Goal: Information Seeking & Learning: Learn about a topic

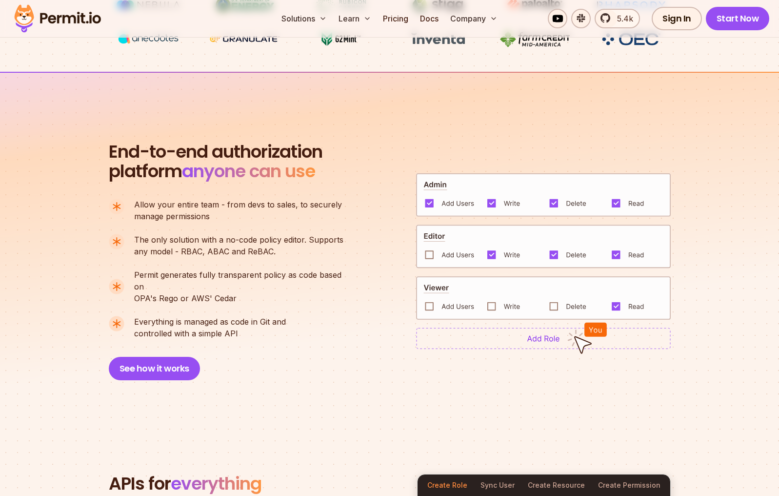
scroll to position [597, 0]
drag, startPoint x: 181, startPoint y: 251, endPoint x: 273, endPoint y: 251, distance: 92.2
click at [272, 250] on p "The only solution with a no-code policy editor. Supports any model - RBAC, ABAC…" at bounding box center [238, 245] width 209 height 23
click at [355, 327] on div "End-to-end authorization platform anyone can use A no-code authorization platfo…" at bounding box center [390, 262] width 562 height 238
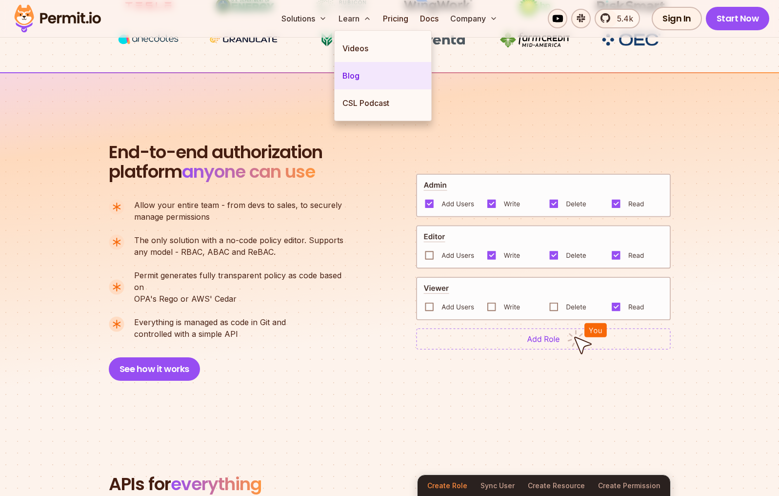
click at [363, 72] on link "Blog" at bounding box center [383, 75] width 97 height 27
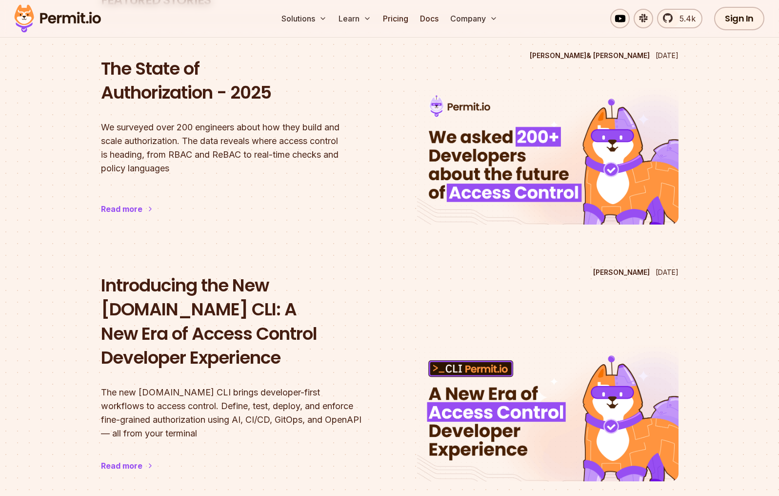
scroll to position [100, 0]
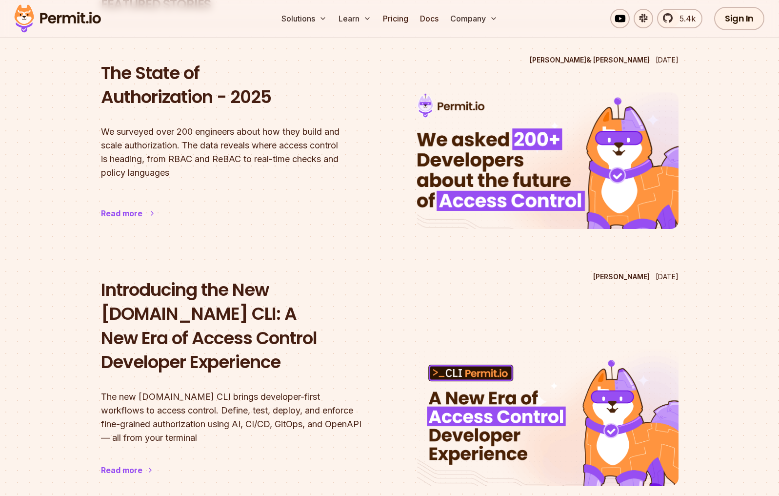
click at [235, 104] on h2 "The State of Authorization - 2025" at bounding box center [232, 85] width 262 height 48
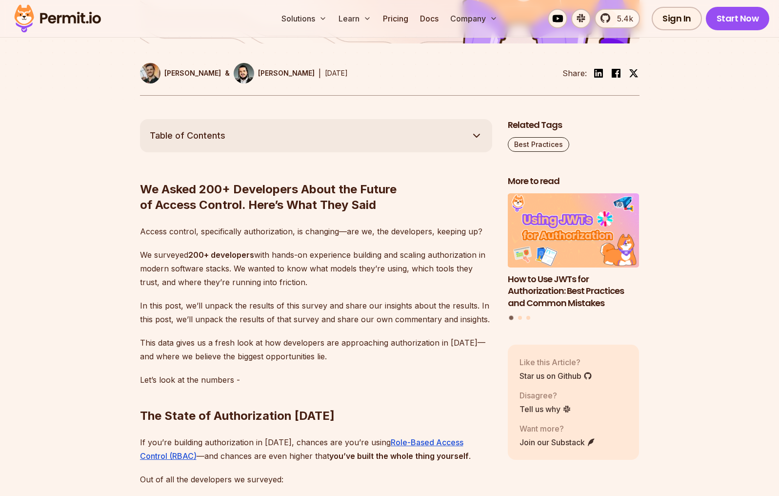
scroll to position [448, 0]
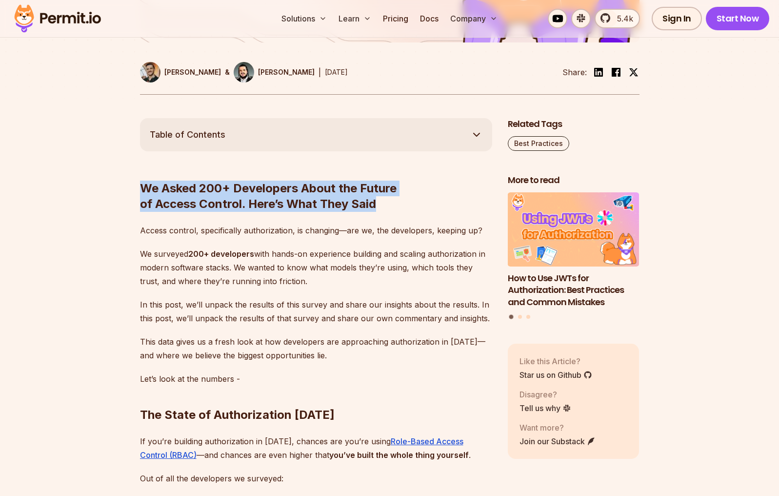
drag, startPoint x: 378, startPoint y: 207, endPoint x: 96, endPoint y: 176, distance: 283.8
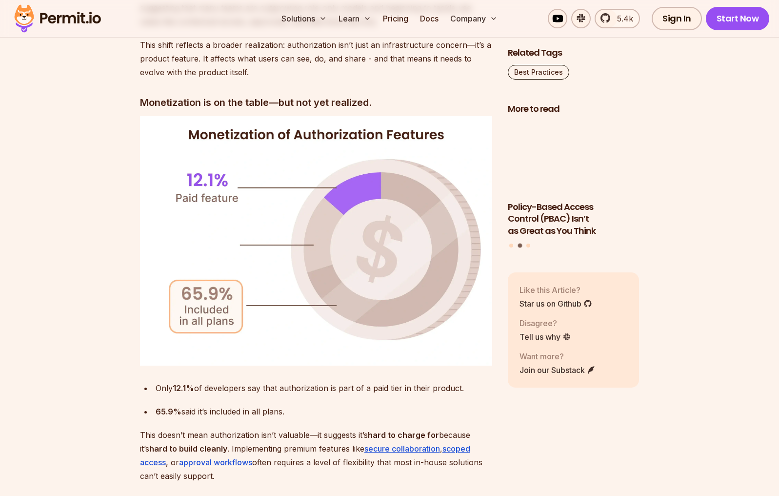
scroll to position [4082, 0]
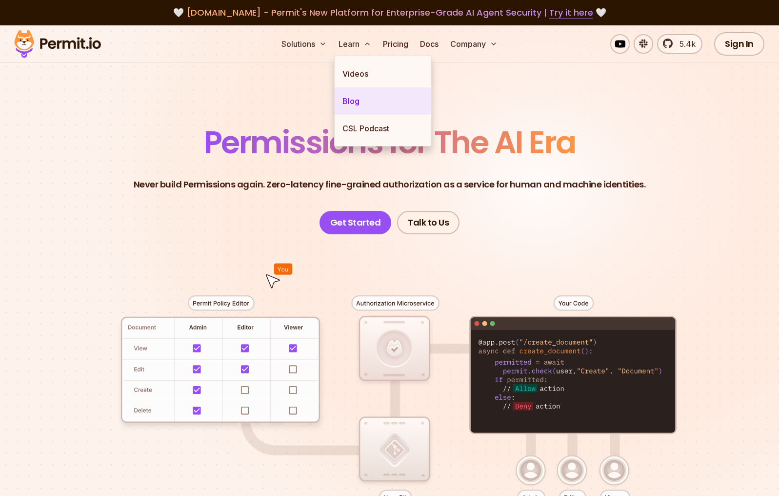
click at [361, 101] on link "Blog" at bounding box center [383, 100] width 97 height 27
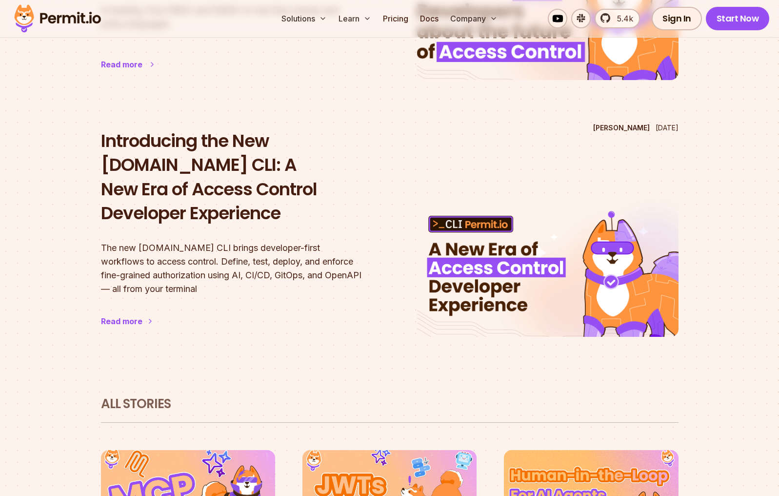
scroll to position [249, 0]
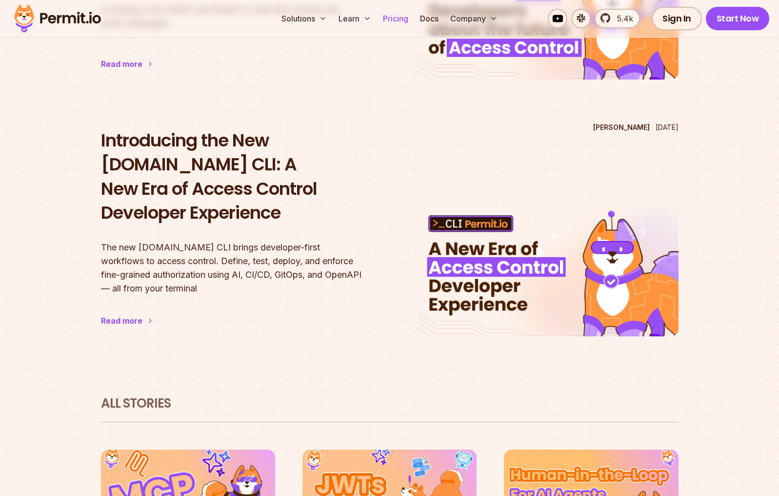
click at [398, 22] on link "Pricing" at bounding box center [395, 19] width 33 height 20
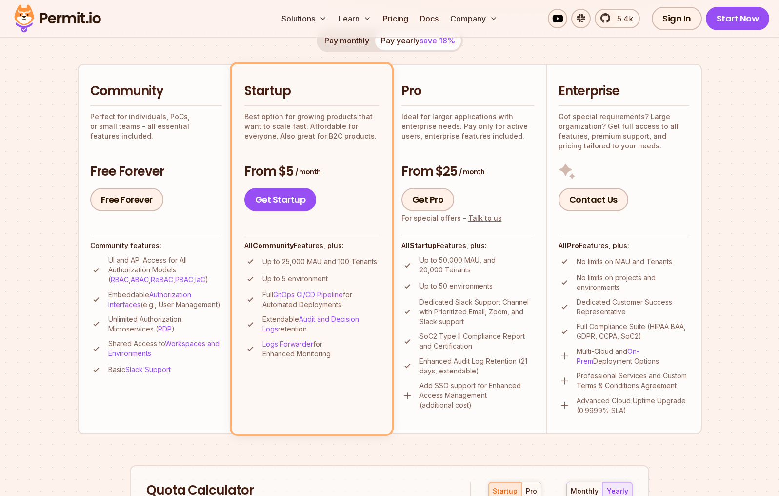
scroll to position [199, 0]
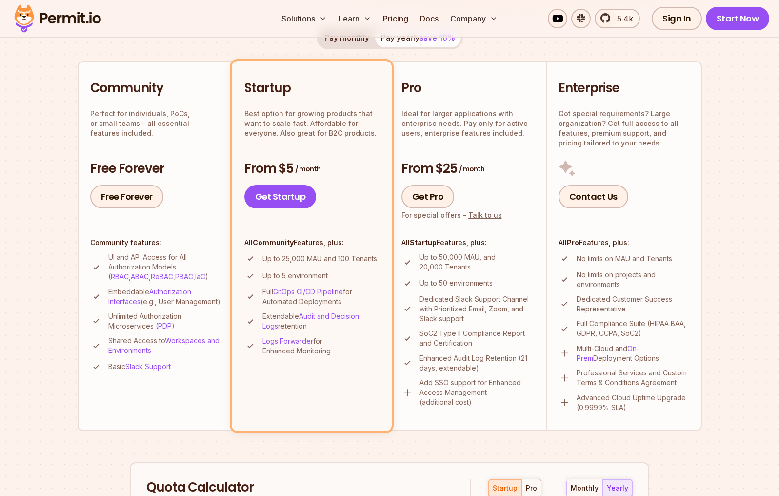
click at [211, 250] on div "Community features: UI and API Access for All Authorization Models ( RBAC , ABA…" at bounding box center [156, 302] width 132 height 141
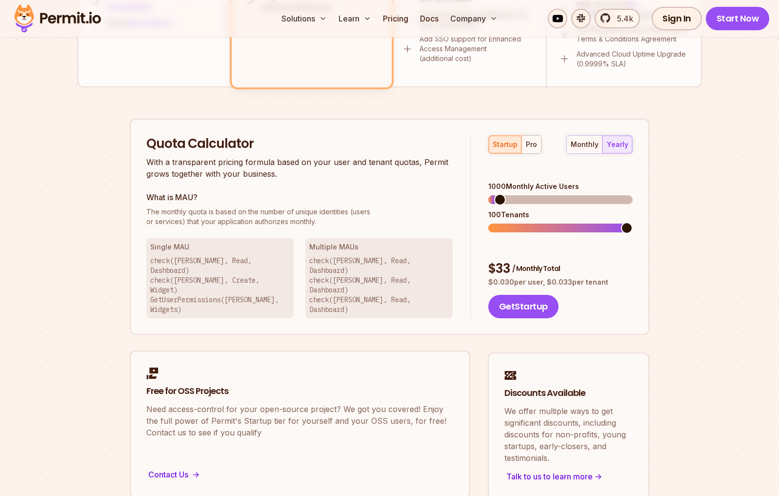
scroll to position [548, 0]
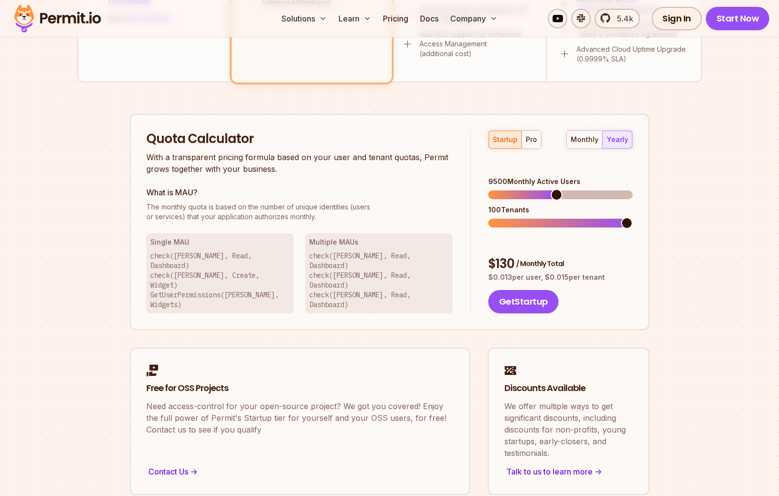
click at [556, 189] on span at bounding box center [557, 195] width 12 height 12
drag, startPoint x: 620, startPoint y: 203, endPoint x: 622, endPoint y: 209, distance: 7.1
click at [607, 205] on div "100 Tenants" at bounding box center [561, 216] width 144 height 22
click at [633, 217] on span at bounding box center [627, 223] width 12 height 12
click at [500, 219] on span at bounding box center [513, 223] width 48 height 9
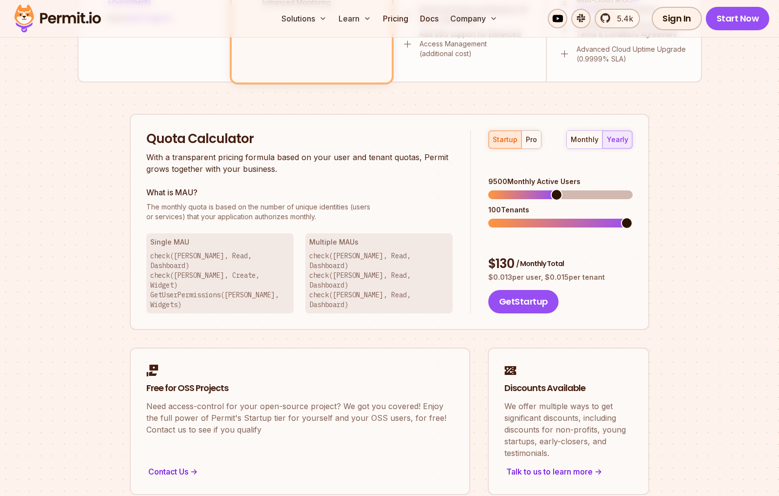
click at [633, 217] on span at bounding box center [627, 223] width 12 height 12
click at [633, 189] on span at bounding box center [627, 195] width 12 height 12
drag, startPoint x: 546, startPoint y: 247, endPoint x: 618, endPoint y: 251, distance: 72.3
click at [613, 272] on p "$ 0.009 per user, $ 0.010 per tenant" at bounding box center [561, 277] width 144 height 10
click at [609, 309] on div "Quota Calculator With a transparent pricing formula based on your user and tena…" at bounding box center [390, 305] width 520 height 382
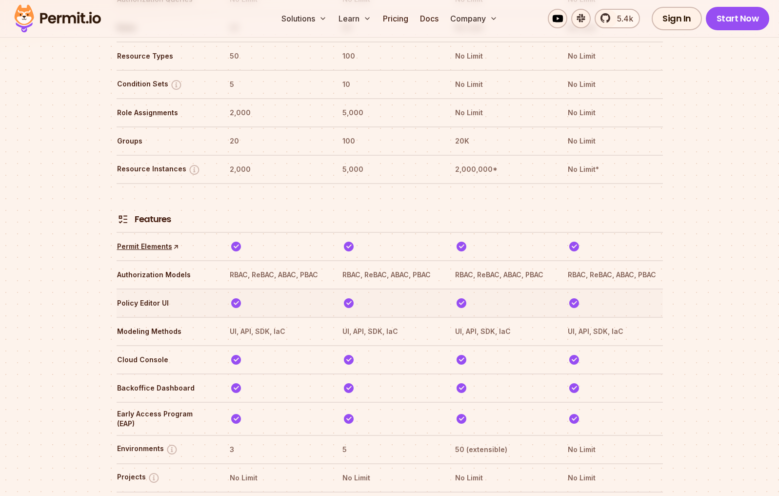
scroll to position [1344, 0]
click at [643, 189] on th at bounding box center [615, 207] width 95 height 36
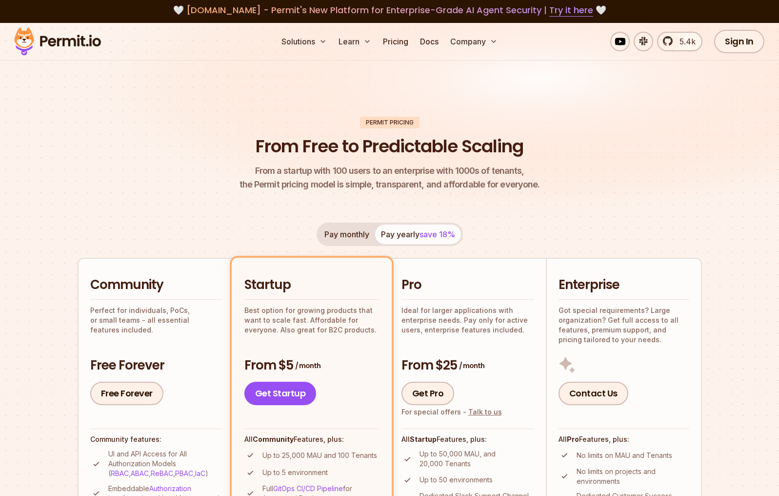
scroll to position [0, 0]
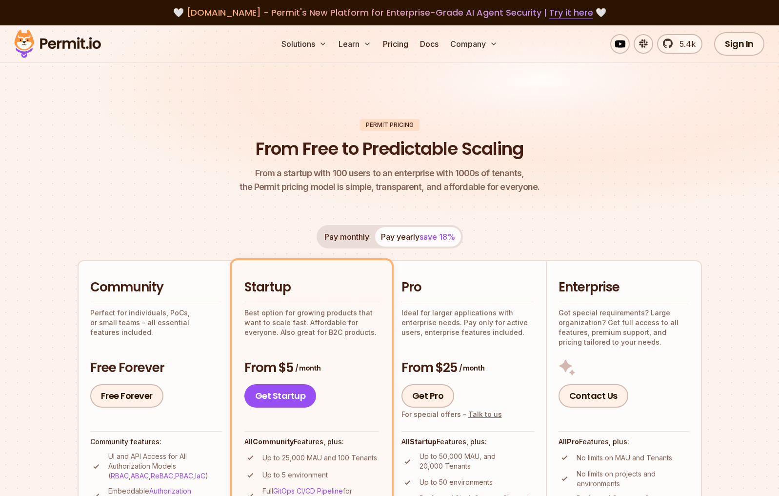
click at [60, 41] on img at bounding box center [58, 43] width 96 height 33
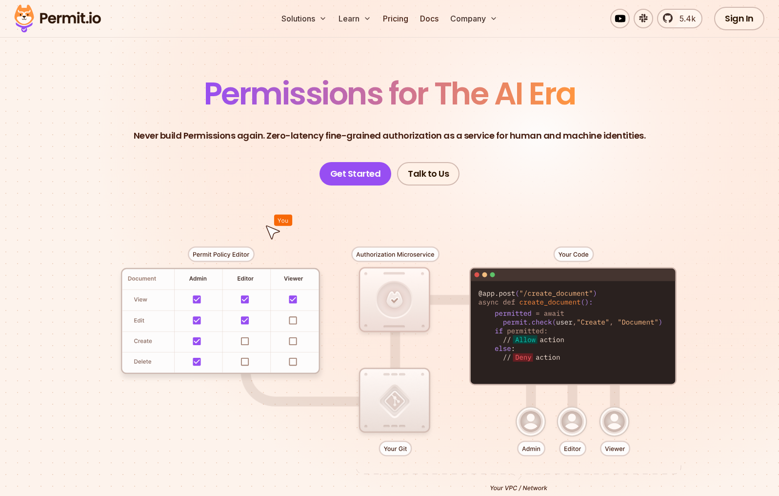
scroll to position [50, 0]
